Goal: Transaction & Acquisition: Purchase product/service

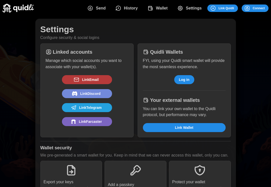
click at [183, 81] on span "Log in" at bounding box center [184, 80] width 11 height 9
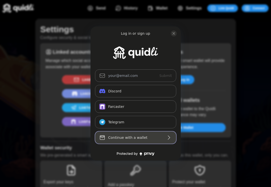
click at [129, 135] on div "Continue with a wallet" at bounding box center [135, 138] width 55 height 6
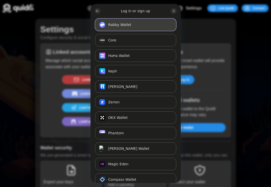
click at [151, 25] on button "Rabby Wallet Connect" at bounding box center [135, 25] width 81 height 13
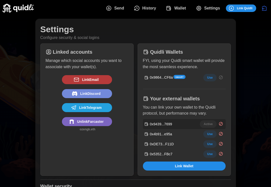
click at [142, 9] on span "History" at bounding box center [149, 8] width 14 height 10
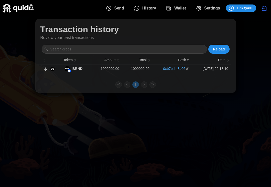
click at [113, 5] on span "Send" at bounding box center [115, 8] width 18 height 10
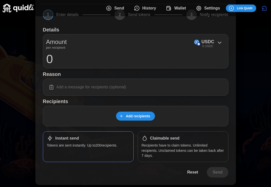
scroll to position [41, 0]
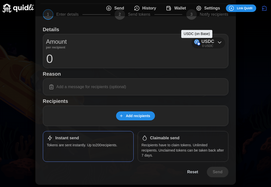
click at [198, 41] on img at bounding box center [196, 41] width 5 height 5
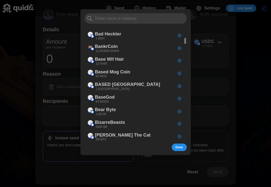
scroll to position [163, 0]
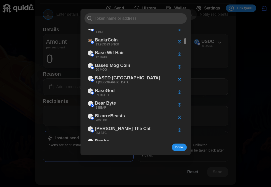
click at [220, 53] on div at bounding box center [135, 93] width 271 height 187
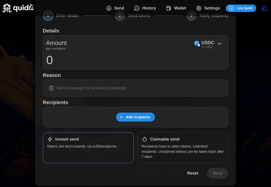
scroll to position [41, 0]
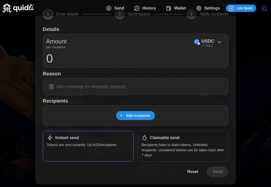
click at [128, 115] on span "Add recipients" at bounding box center [138, 116] width 24 height 9
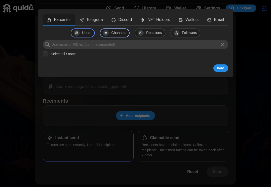
click at [114, 29] on div "Channels" at bounding box center [115, 33] width 30 height 9
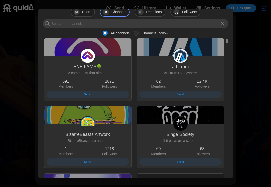
scroll to position [0, 0]
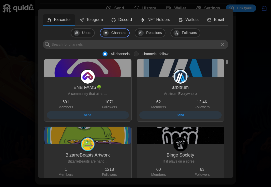
click at [249, 35] on div at bounding box center [135, 93] width 271 height 187
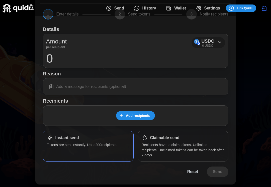
click at [208, 38] on p "USDC" at bounding box center [207, 41] width 13 height 7
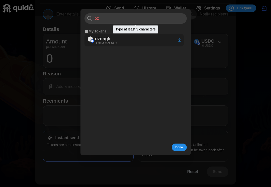
type input "oz"
click at [130, 40] on div "ozengk 4.31M OZENGK" at bounding box center [133, 40] width 99 height 13
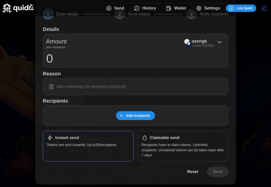
click at [113, 57] on input "0" at bounding box center [135, 58] width 179 height 13
click at [126, 116] on span "Add recipients" at bounding box center [138, 116] width 24 height 9
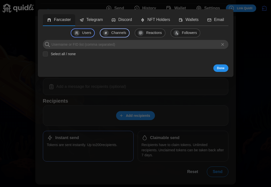
click at [108, 32] on span at bounding box center [106, 33] width 6 height 6
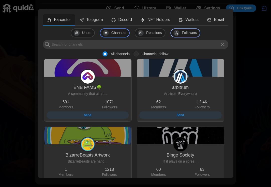
click at [178, 34] on span at bounding box center [176, 33] width 6 height 6
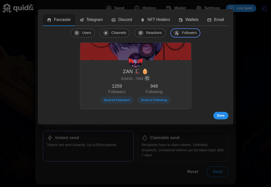
click at [151, 99] on span "Send to Following" at bounding box center [154, 100] width 26 height 7
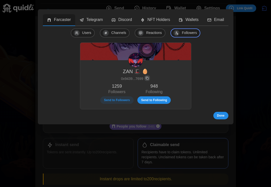
click at [217, 114] on span "Done" at bounding box center [221, 115] width 8 height 7
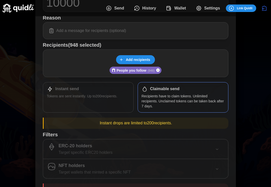
scroll to position [103, 0]
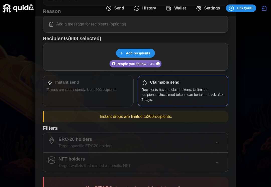
click at [119, 95] on div "Instant send Tokens are sent instantly. Up to 200 recipients." at bounding box center [88, 91] width 91 height 31
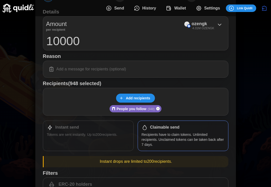
scroll to position [56, 0]
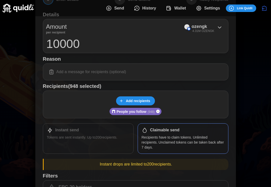
click at [124, 42] on input "10000" at bounding box center [135, 44] width 179 height 13
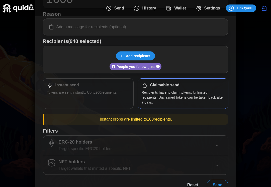
scroll to position [114, 0]
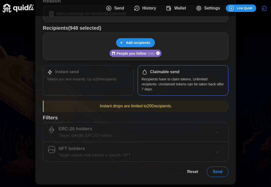
type input "1000"
click at [123, 98] on div "Details Amount per recipient ozengk 4.31M OZENGK 1000 Reason Recipients (948 se…" at bounding box center [135, 63] width 185 height 227
click at [112, 77] on p "Tokens are sent instantly. Up to 200 recipients." at bounding box center [88, 79] width 83 height 5
click at [139, 75] on div "Claimable send Recipients have to claim tokens. Unlimited recipients. Unclaimed…" at bounding box center [182, 80] width 91 height 31
click at [136, 46] on span "Add recipients" at bounding box center [138, 43] width 24 height 9
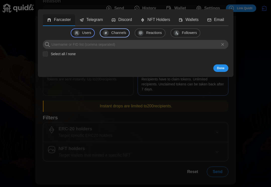
click at [122, 32] on p "Channels" at bounding box center [118, 33] width 15 height 6
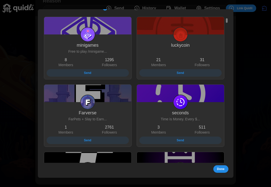
scroll to position [717, 0]
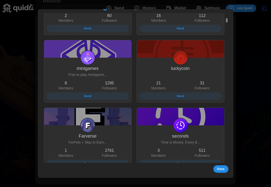
click at [243, 34] on div at bounding box center [135, 93] width 271 height 187
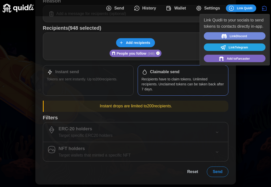
click at [232, 8] on icon "dots" at bounding box center [231, 8] width 6 height 6
